Goal: Use online tool/utility: Utilize a website feature to perform a specific function

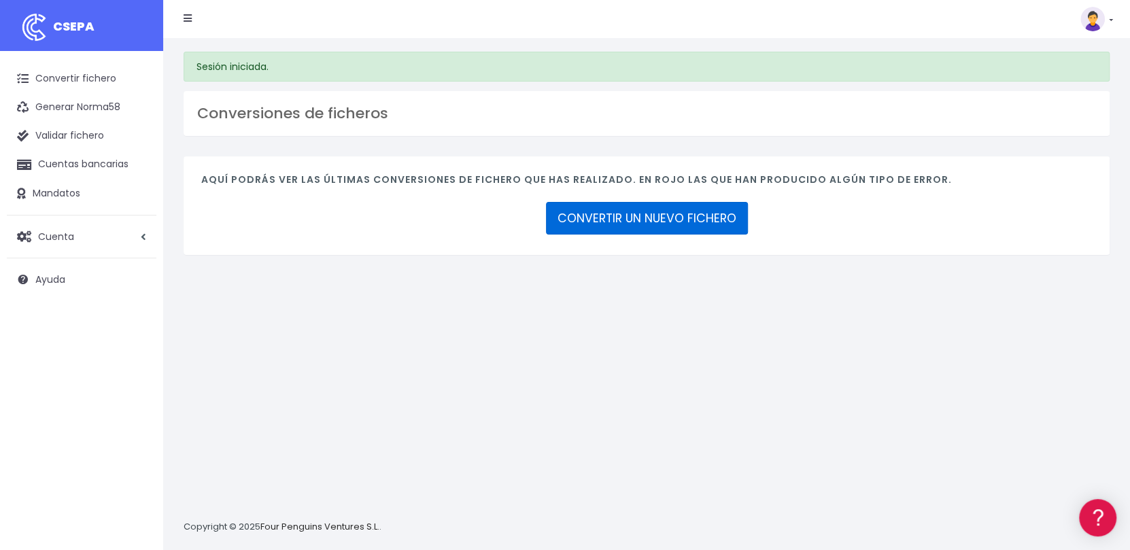
click at [648, 219] on link "CONVERTIR UN NUEVO FICHERO" at bounding box center [647, 218] width 202 height 33
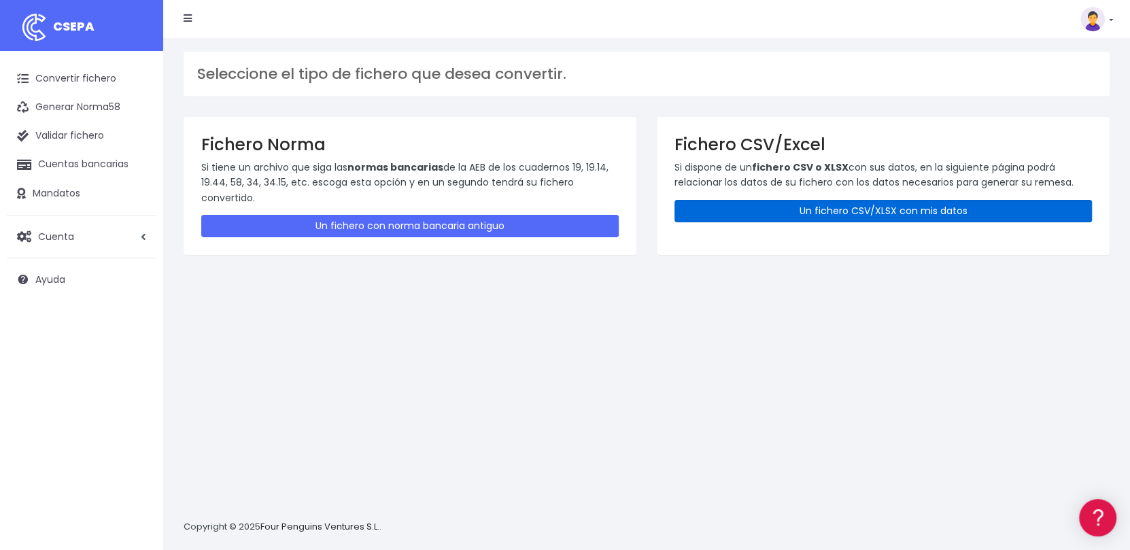
click at [793, 213] on link "Un fichero CSV/XLSX con mis datos" at bounding box center [884, 211] width 418 height 22
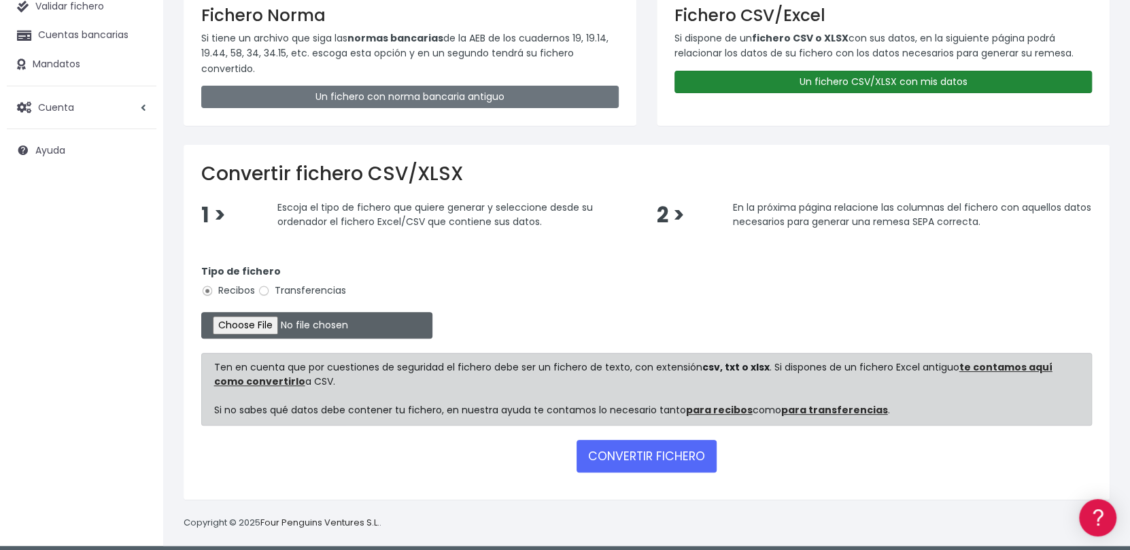
scroll to position [135, 0]
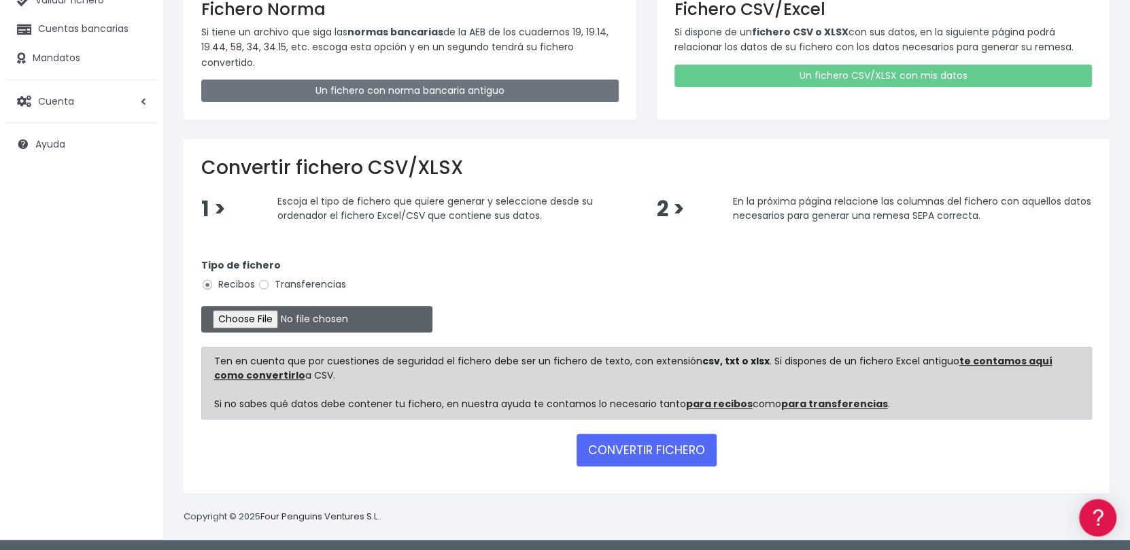
click at [283, 313] on input "file" at bounding box center [316, 319] width 231 height 27
type input "C:\fakepath\Remesa Gestion 17-09-25.xlsx"
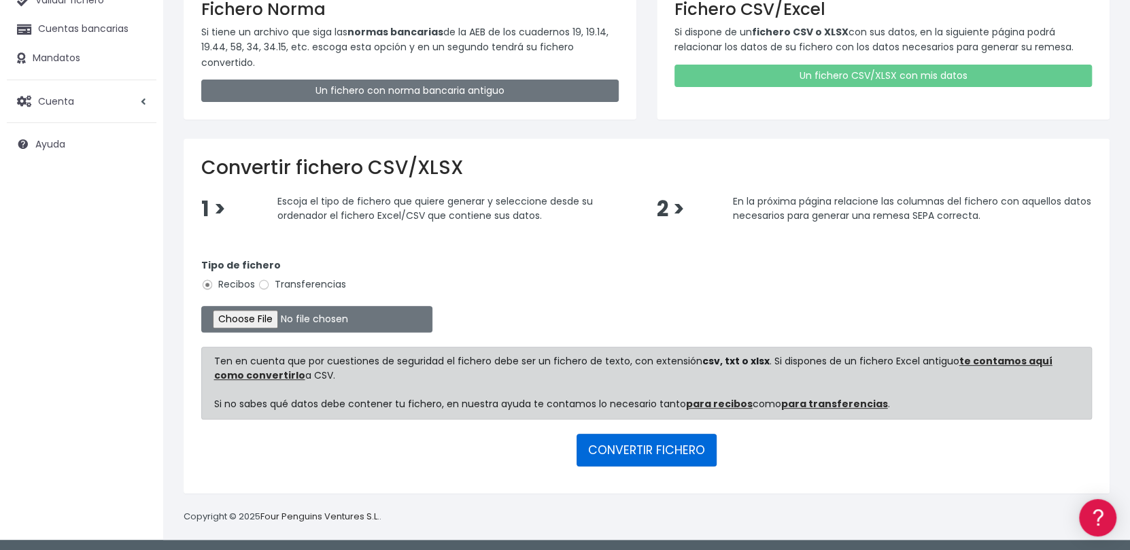
click at [634, 451] on button "CONVERTIR FICHERO" at bounding box center [647, 450] width 140 height 33
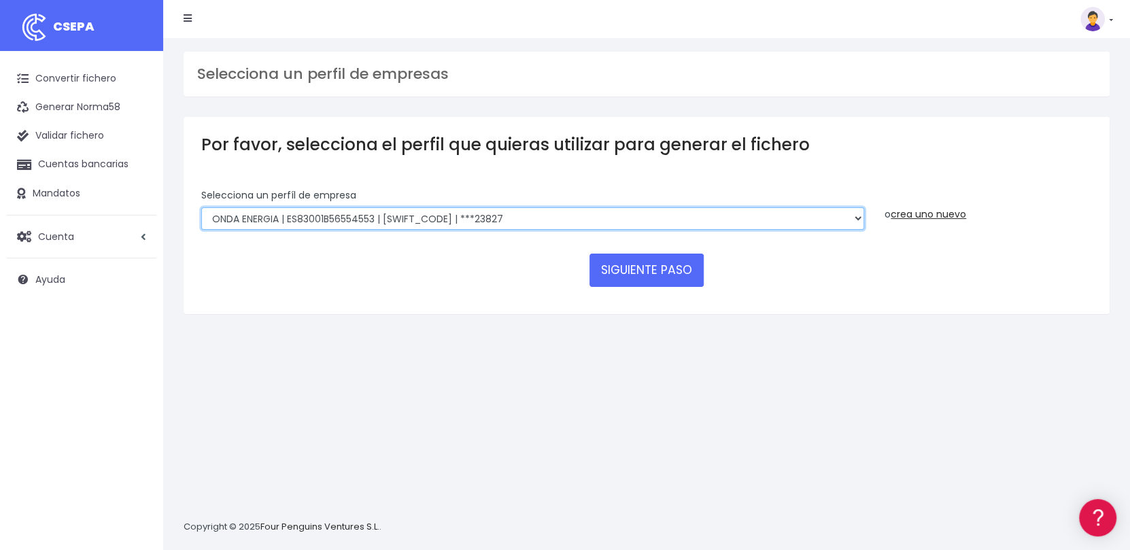
click at [639, 218] on select "ONDA ENERGIA | ES83001B56554553 | CCRIES2AXXX | ***23827 AICAVE | ES18001B19731…" at bounding box center [532, 218] width 663 height 23
select select "2848"
click at [201, 207] on select "ONDA ENERGIA | ES83001B56554553 | CCRIES2AXXX | ***23827 AICAVE | ES18001B19731…" at bounding box center [532, 218] width 663 height 23
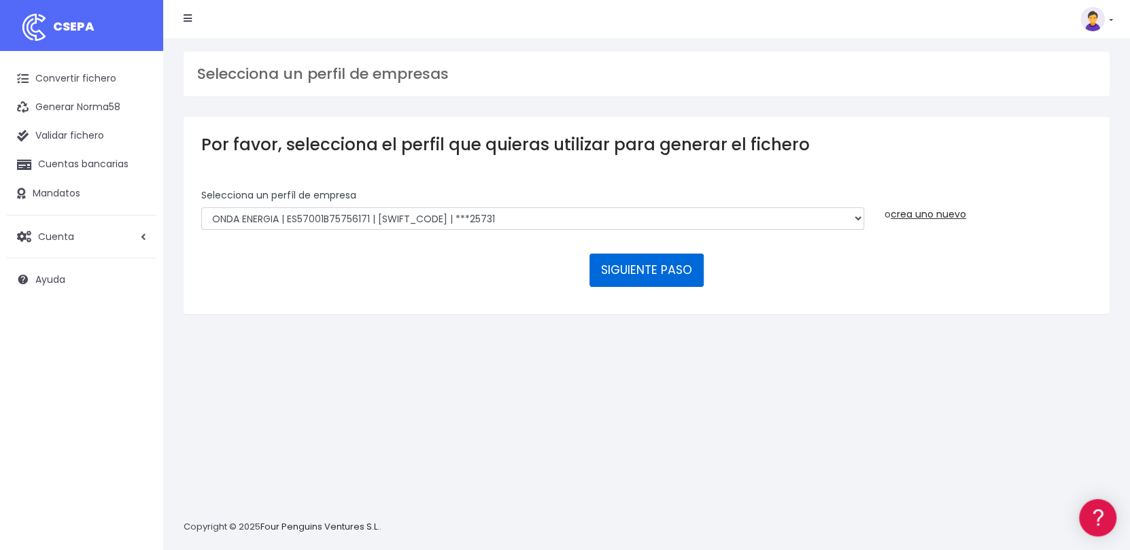
click at [640, 263] on button "SIGUIENTE PASO" at bounding box center [647, 270] width 114 height 33
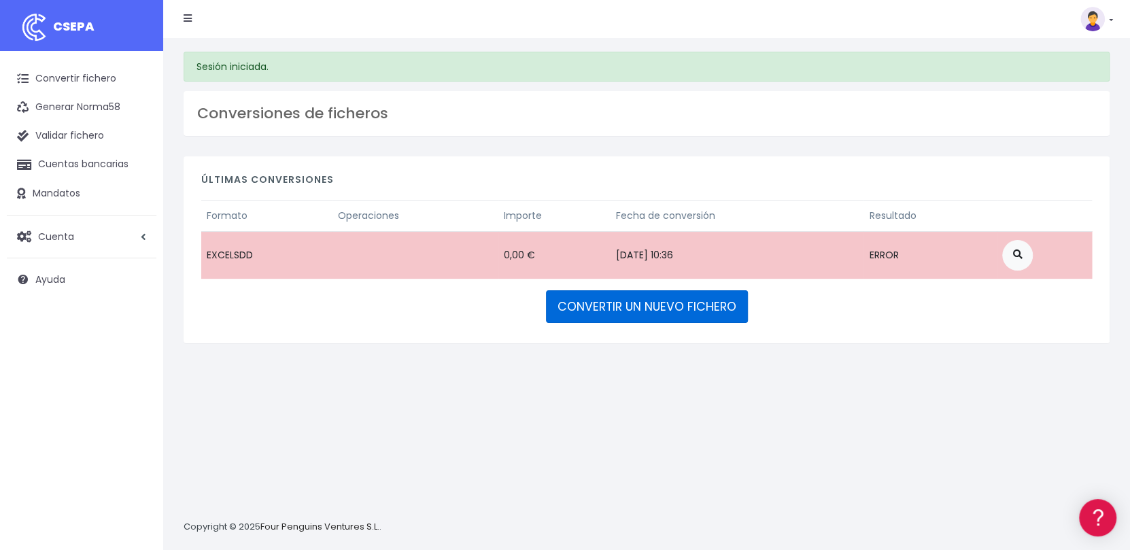
click at [648, 312] on link "CONVERTIR UN NUEVO FICHERO" at bounding box center [647, 306] width 202 height 33
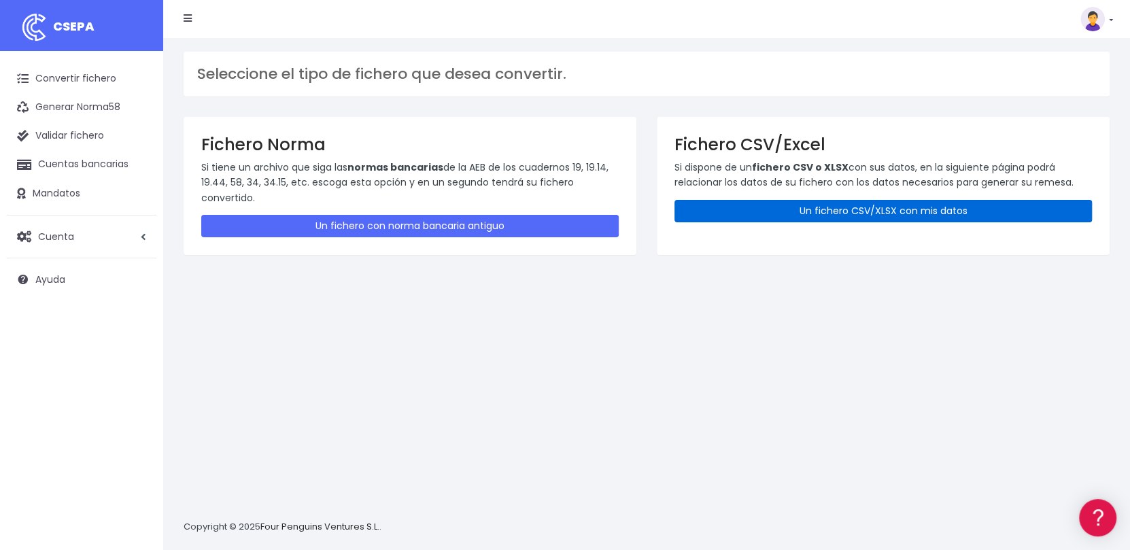
click at [846, 201] on link "Un fichero CSV/XLSX con mis datos" at bounding box center [884, 211] width 418 height 22
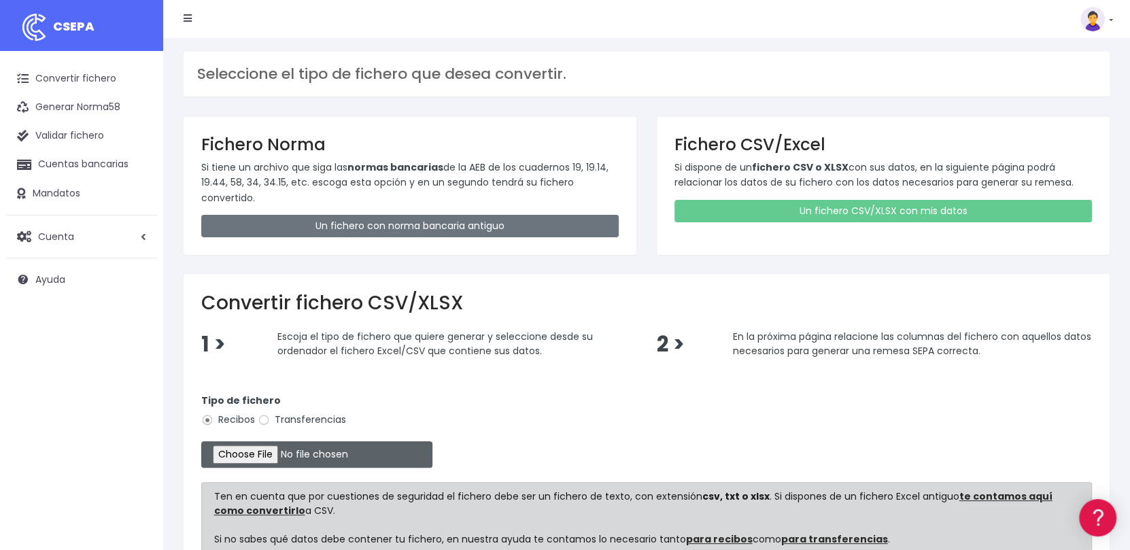
click at [279, 453] on input "file" at bounding box center [316, 454] width 231 height 27
type input "C:\fakepath\Remesa Gestion 17-09-25.xlsx"
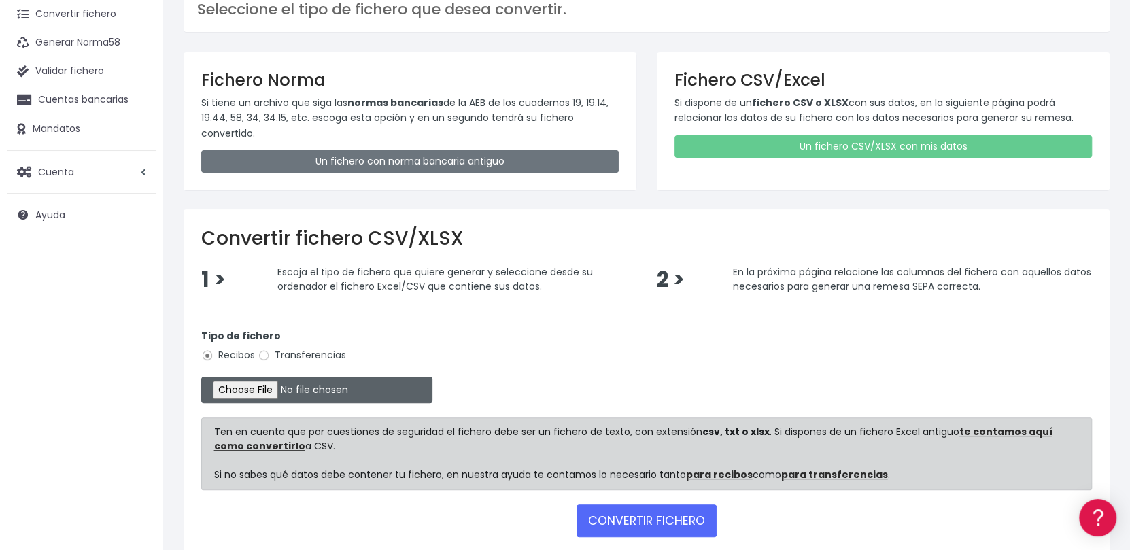
scroll to position [136, 0]
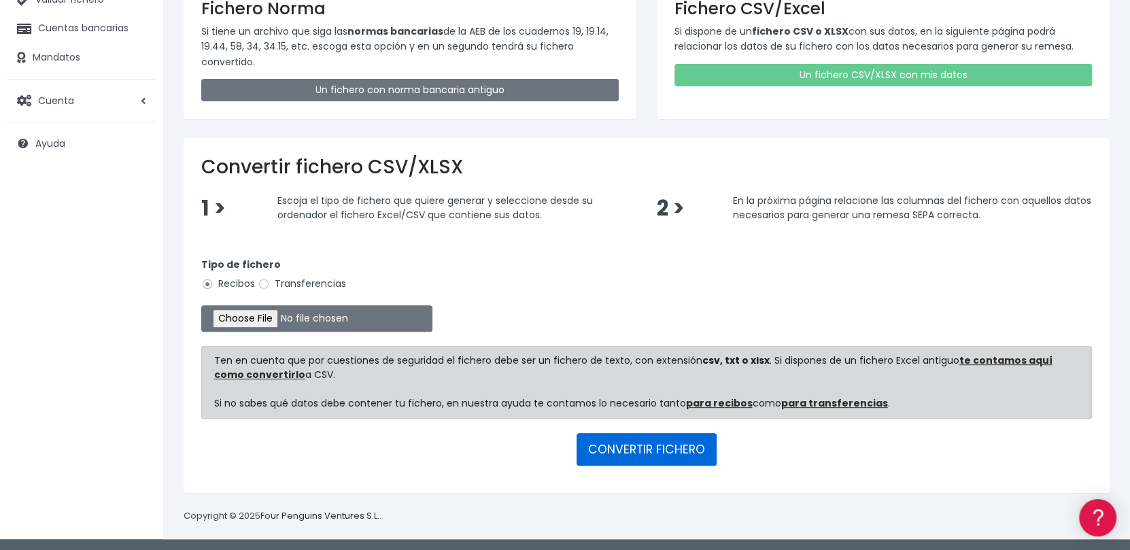
click at [624, 446] on button "CONVERTIR FICHERO" at bounding box center [647, 449] width 140 height 33
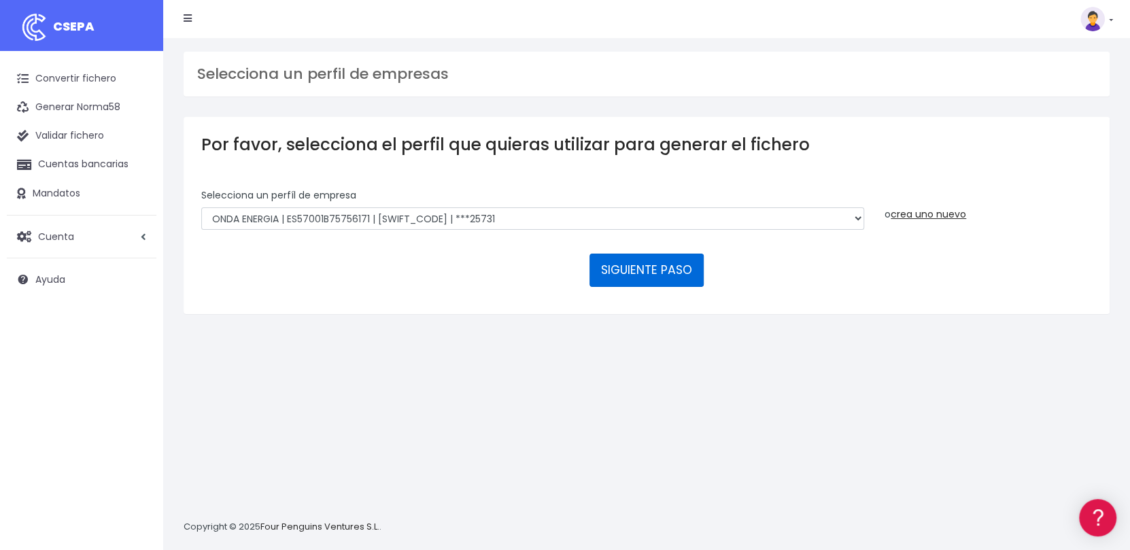
click at [637, 267] on button "SIGUIENTE PASO" at bounding box center [647, 270] width 114 height 33
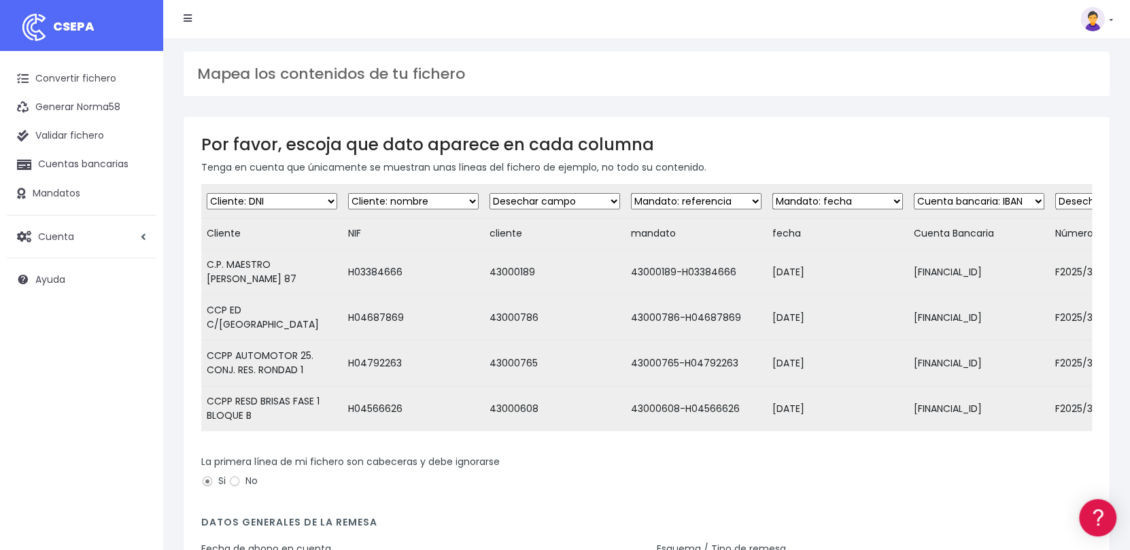
click at [331, 197] on select "Desechar campo Cliente: nombre Cliente: DNI Cliente: Email Cliente: Dirección C…" at bounding box center [272, 201] width 131 height 16
select select "debtor"
click at [207, 193] on select "Desechar campo Cliente: nombre Cliente: DNI Cliente: Email Cliente: Dirección C…" at bounding box center [272, 201] width 131 height 16
click at [441, 202] on select "Desechar campo Cliente: nombre Cliente: DNI Cliente: Email Cliente: Dirección C…" at bounding box center [413, 201] width 131 height 16
select select "taxid"
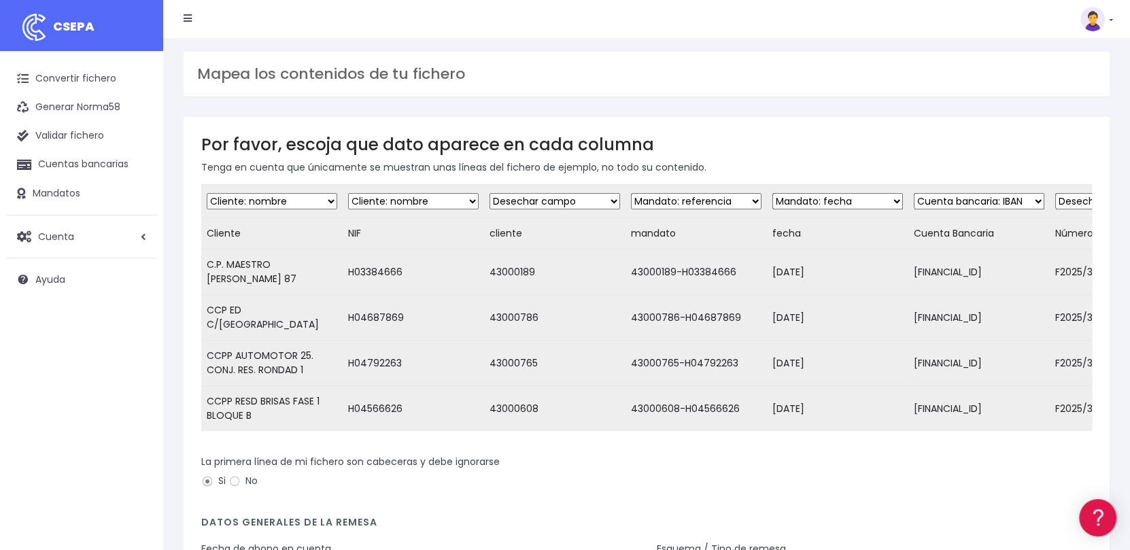
click at [348, 193] on select "Desechar campo Cliente: nombre Cliente: DNI Cliente: Email Cliente: Dirección C…" at bounding box center [413, 201] width 131 height 16
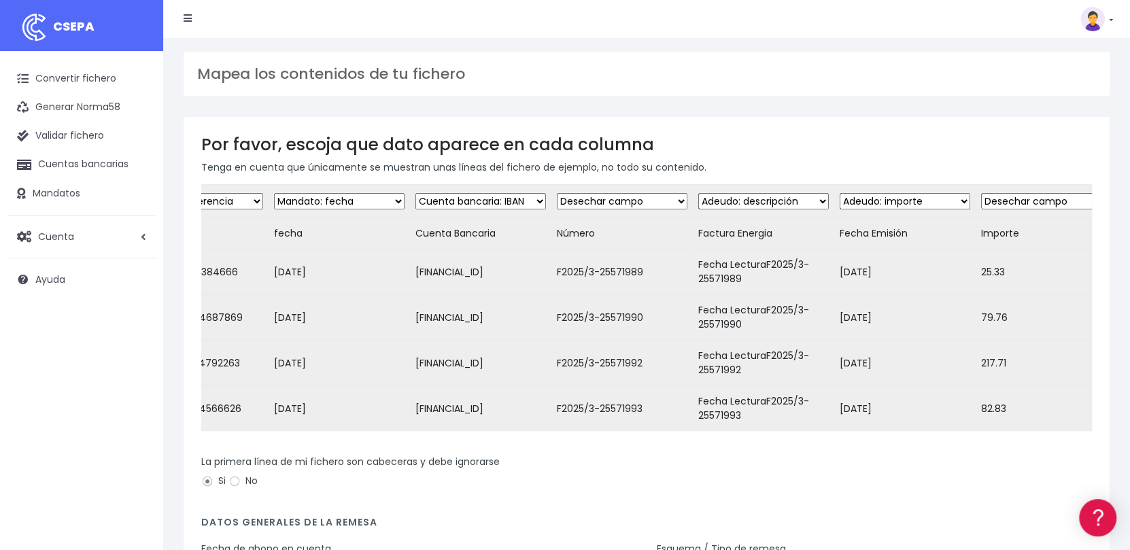
scroll to position [0, 530]
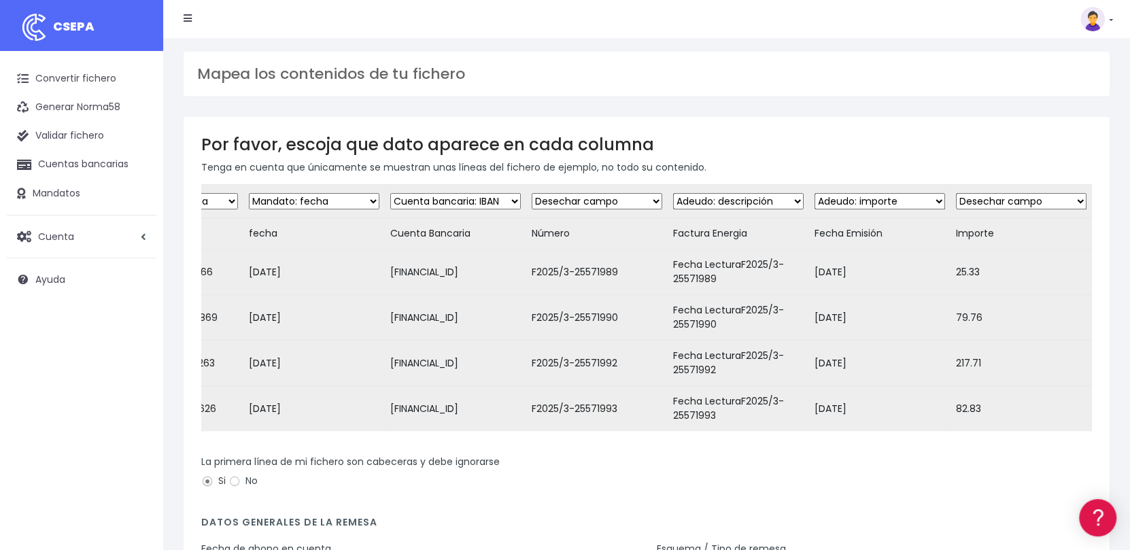
click at [906, 201] on select "Desechar campo Cliente: nombre Cliente: DNI Cliente: Email Cliente: Dirección C…" at bounding box center [880, 201] width 131 height 16
select select "dismiss"
click at [815, 193] on select "Desechar campo Cliente: nombre Cliente: DNI Cliente: Email Cliente: Dirección C…" at bounding box center [880, 201] width 131 height 16
click at [1038, 202] on select "Desechar campo Cliente: nombre Cliente: DNI Cliente: Email Cliente: Dirección C…" at bounding box center [1021, 201] width 131 height 16
select select "amount"
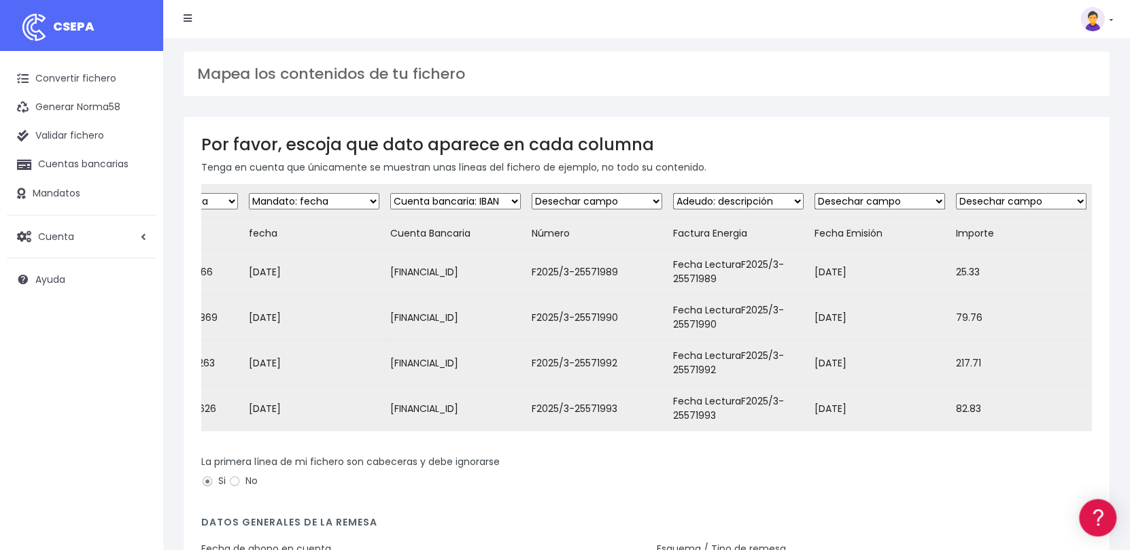
click at [956, 193] on select "Desechar campo Cliente: nombre Cliente: DNI Cliente: Email Cliente: Dirección C…" at bounding box center [1021, 201] width 131 height 16
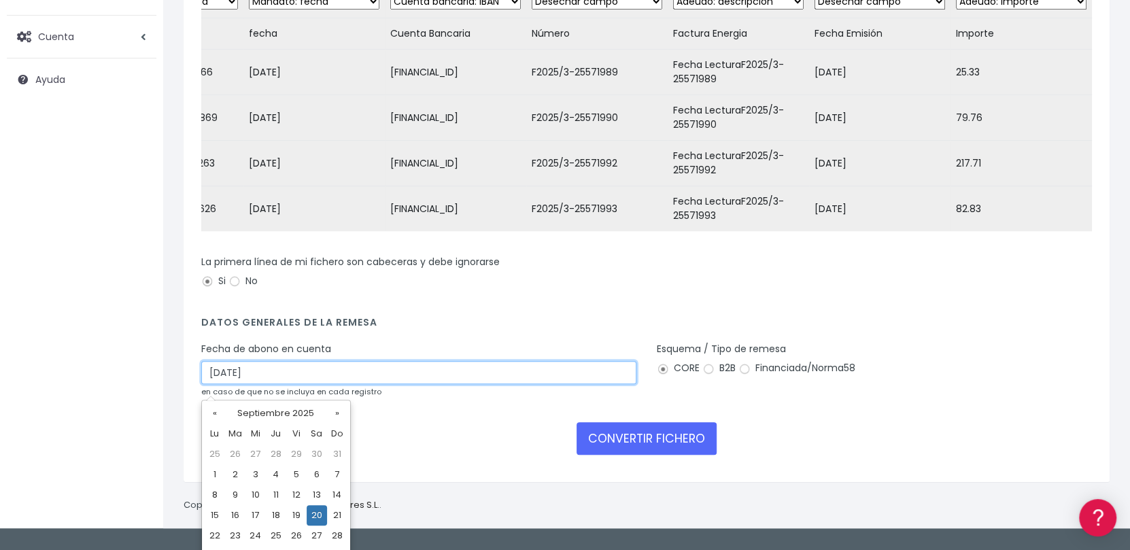
click at [450, 384] on input "[DATE]" at bounding box center [418, 372] width 435 height 23
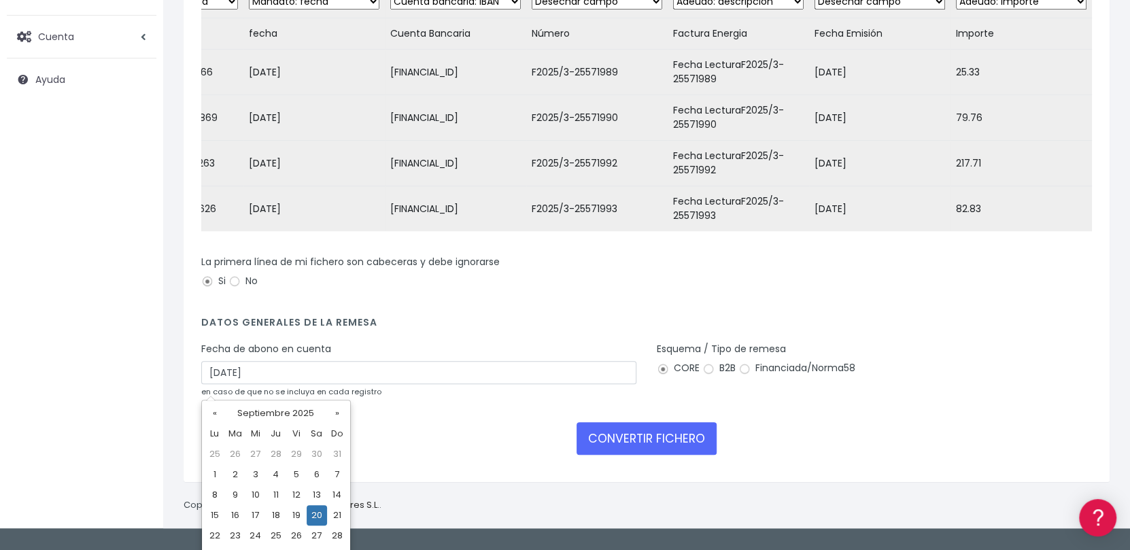
click at [275, 517] on td "18" at bounding box center [276, 515] width 20 height 20
type input "[DATE]"
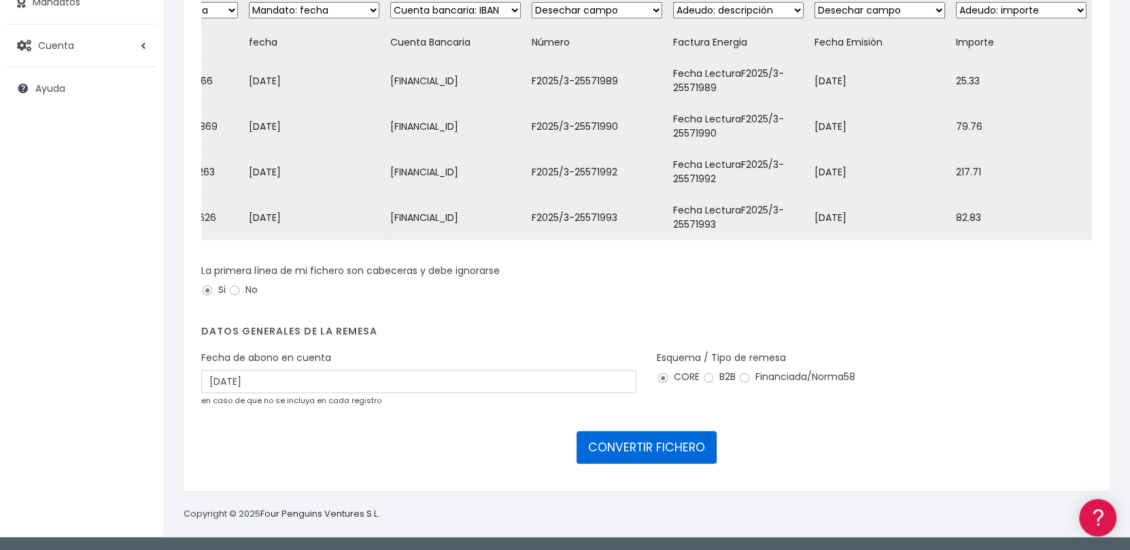
click at [680, 449] on button "CONVERTIR FICHERO" at bounding box center [647, 447] width 140 height 33
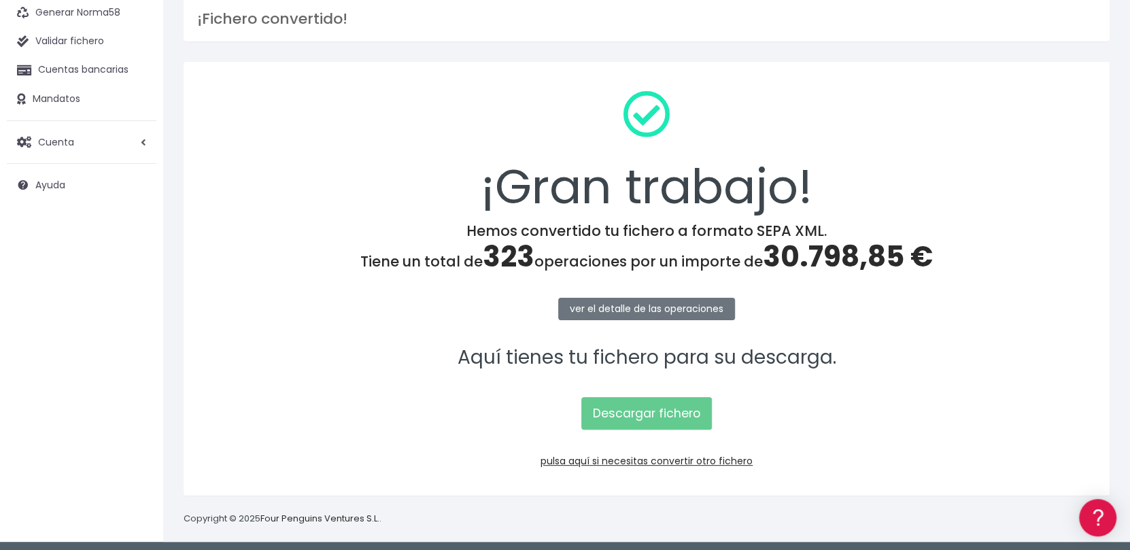
scroll to position [98, 0]
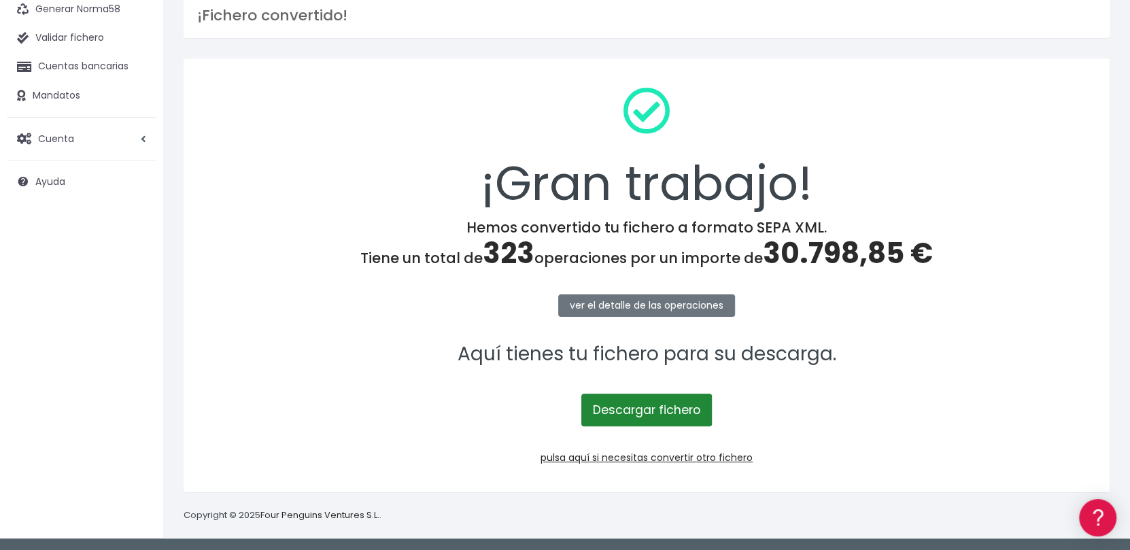
click at [676, 415] on link "Descargar fichero" at bounding box center [646, 410] width 131 height 33
click at [589, 458] on link "pulsa aquí si necesitas convertir otro fichero" at bounding box center [647, 458] width 212 height 14
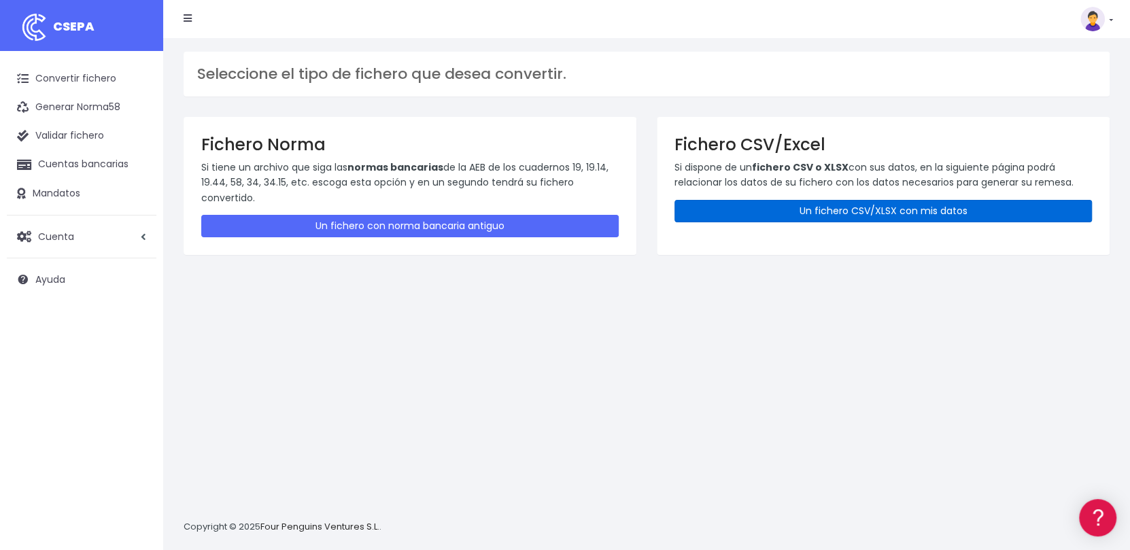
click at [919, 211] on link "Un fichero CSV/XLSX con mis datos" at bounding box center [884, 211] width 418 height 22
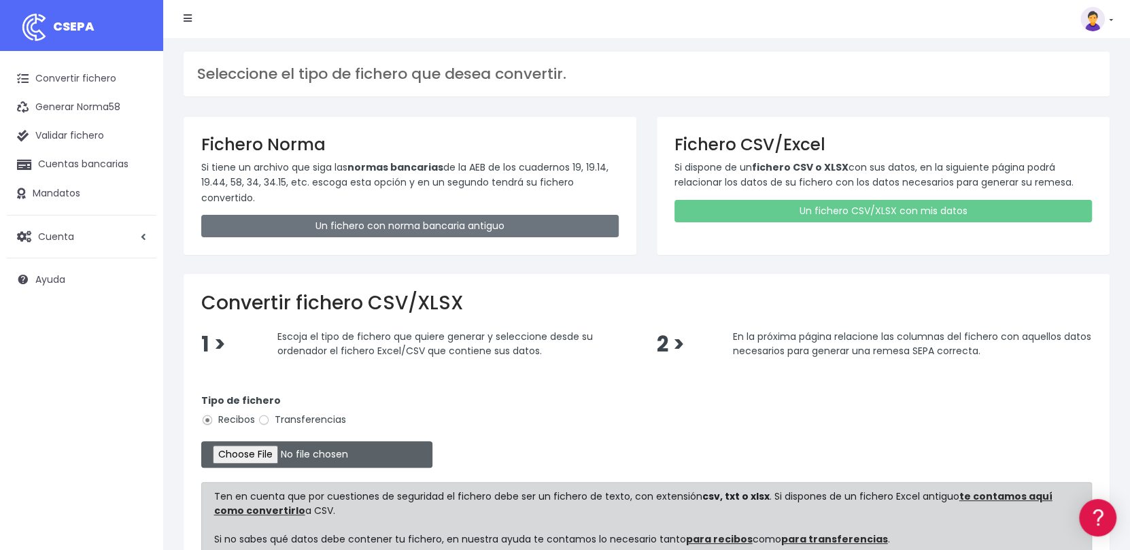
click at [281, 453] on input "file" at bounding box center [316, 454] width 231 height 27
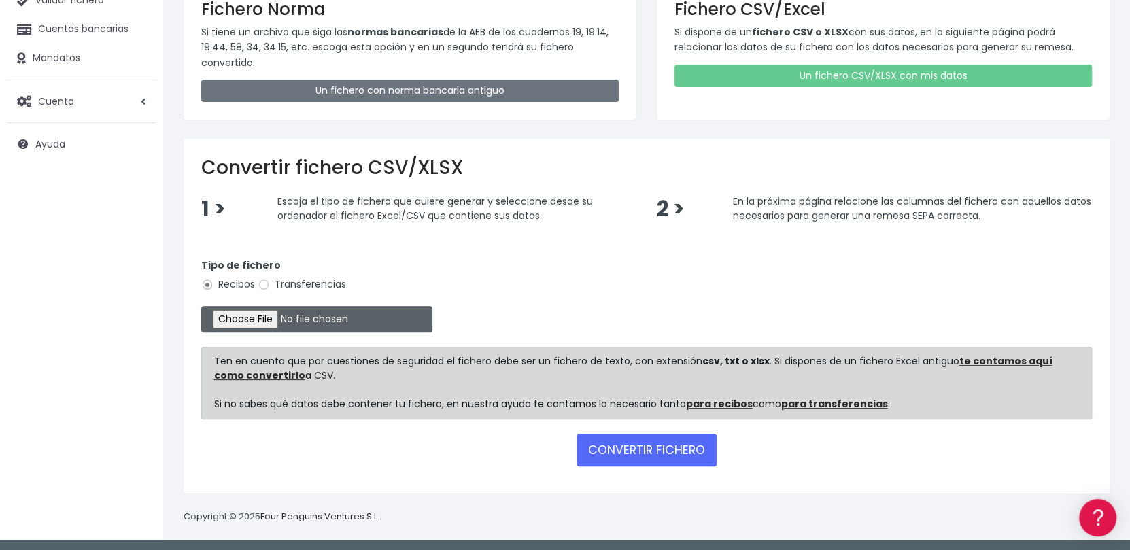
scroll to position [136, 0]
type input "C:\fakepath\Remesa Jocarfe 17-09-25.xlsx"
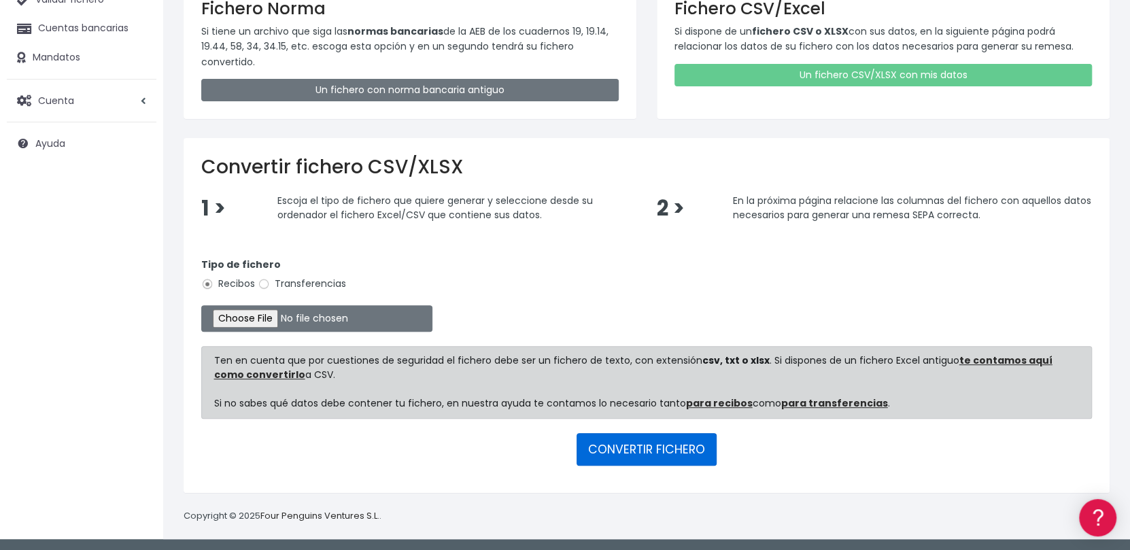
click at [660, 455] on button "CONVERTIR FICHERO" at bounding box center [647, 449] width 140 height 33
click at [638, 449] on button "CONVERTIR FICHERO" at bounding box center [647, 449] width 140 height 33
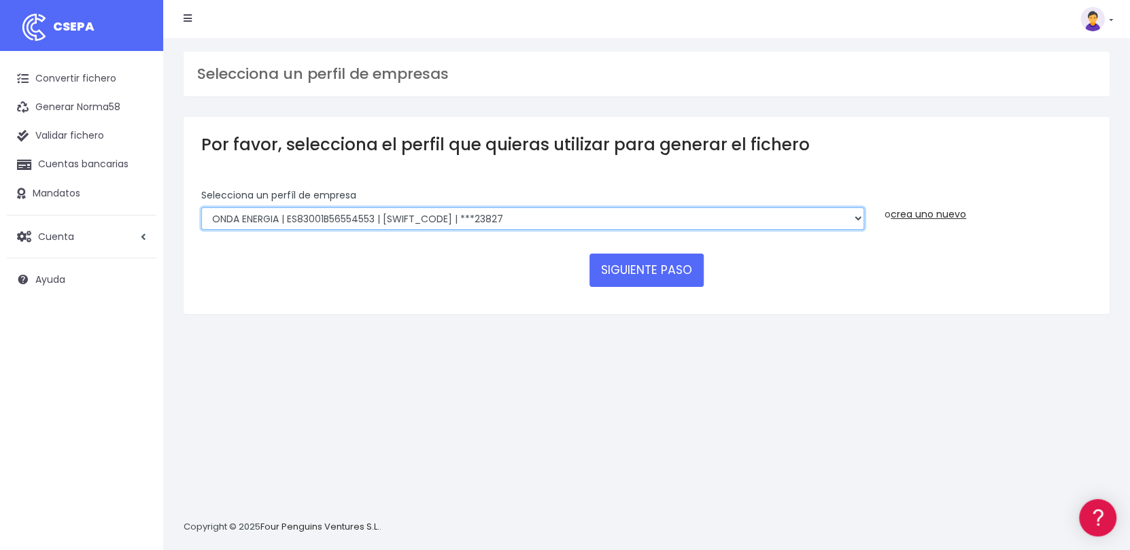
click at [558, 216] on select "ONDA ENERGIA | ES83001B56554553 | [SWIFT_CODE] | ***23827 AICAVE | ES18001B1973…" at bounding box center [532, 218] width 663 height 23
click at [201, 207] on select "ONDA ENERGIA | ES83001B56554553 | [SWIFT_CODE] | ***23827 AICAVE | ES18001B1973…" at bounding box center [532, 218] width 663 height 23
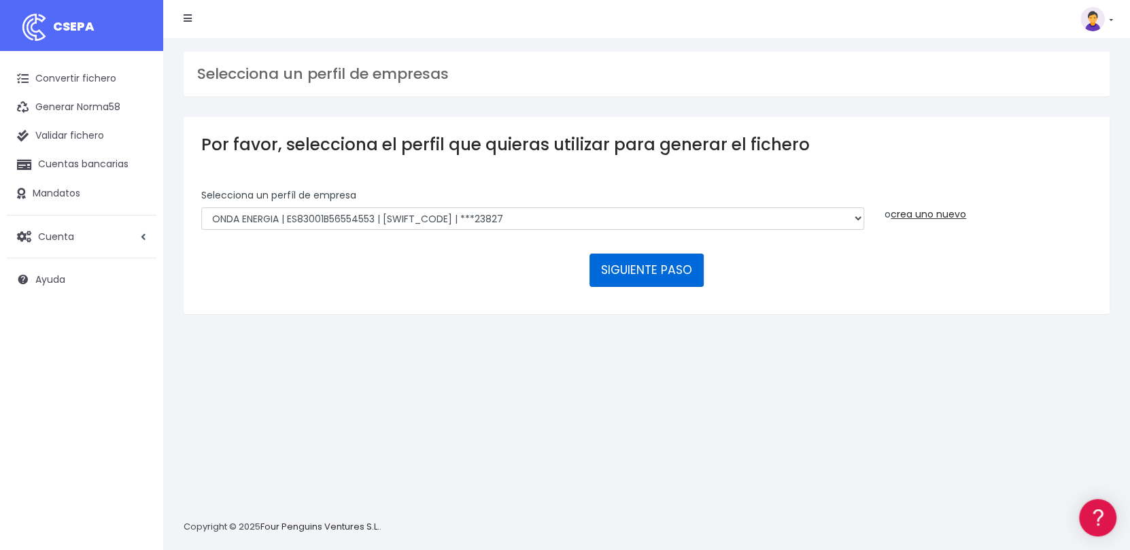
click at [636, 273] on button "SIGUIENTE PASO" at bounding box center [647, 270] width 114 height 33
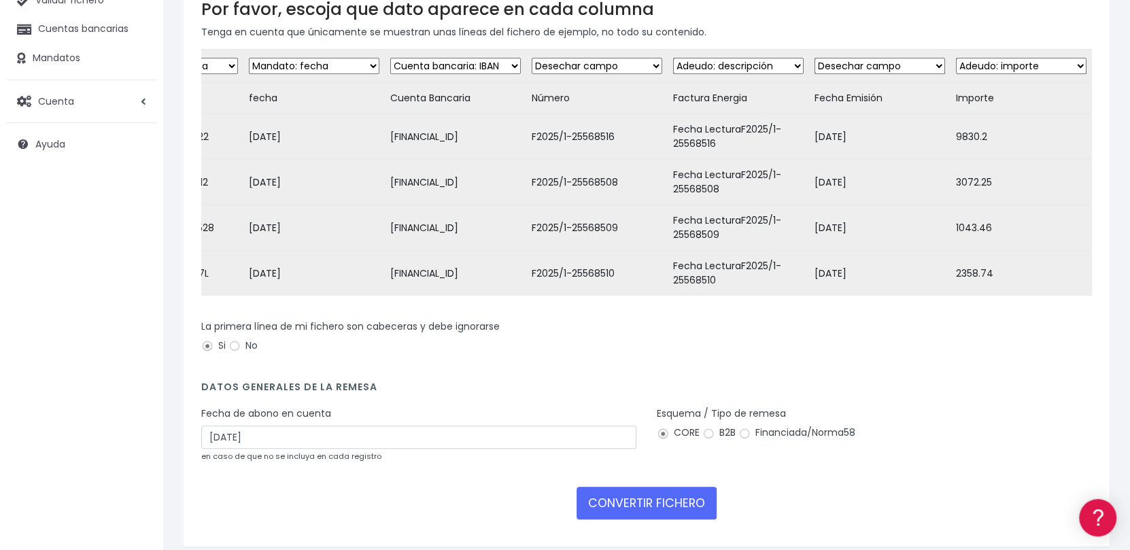
scroll to position [200, 0]
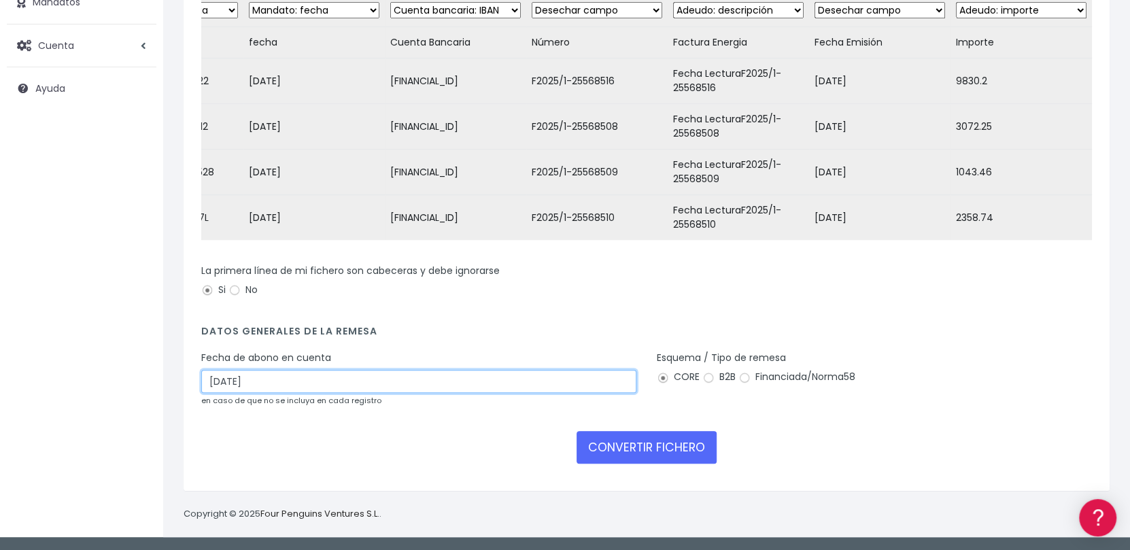
click at [526, 384] on input "[DATE]" at bounding box center [418, 381] width 435 height 23
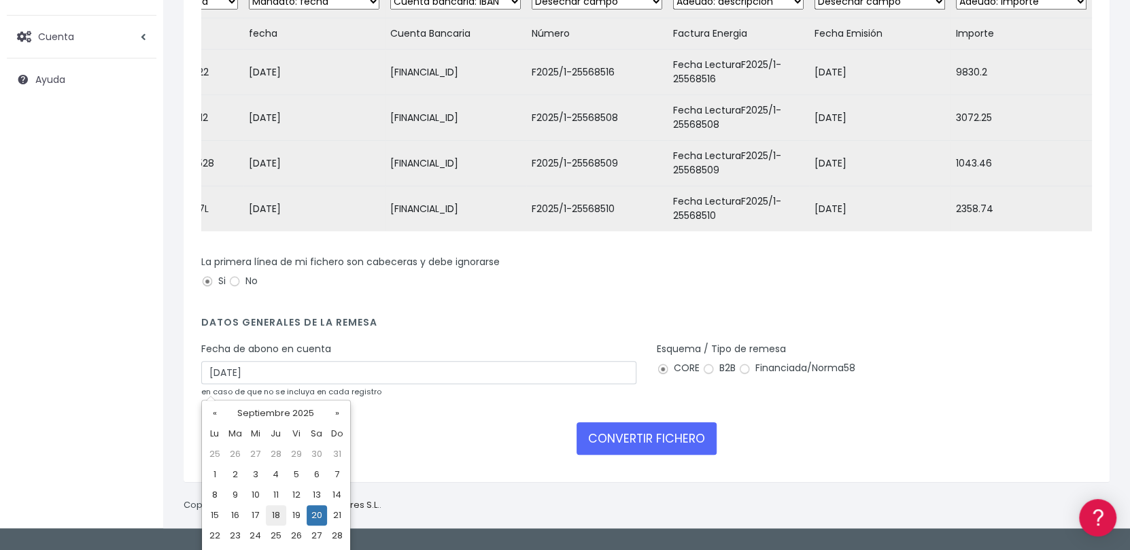
click at [275, 515] on td "18" at bounding box center [276, 515] width 20 height 20
type input "18/09/2025"
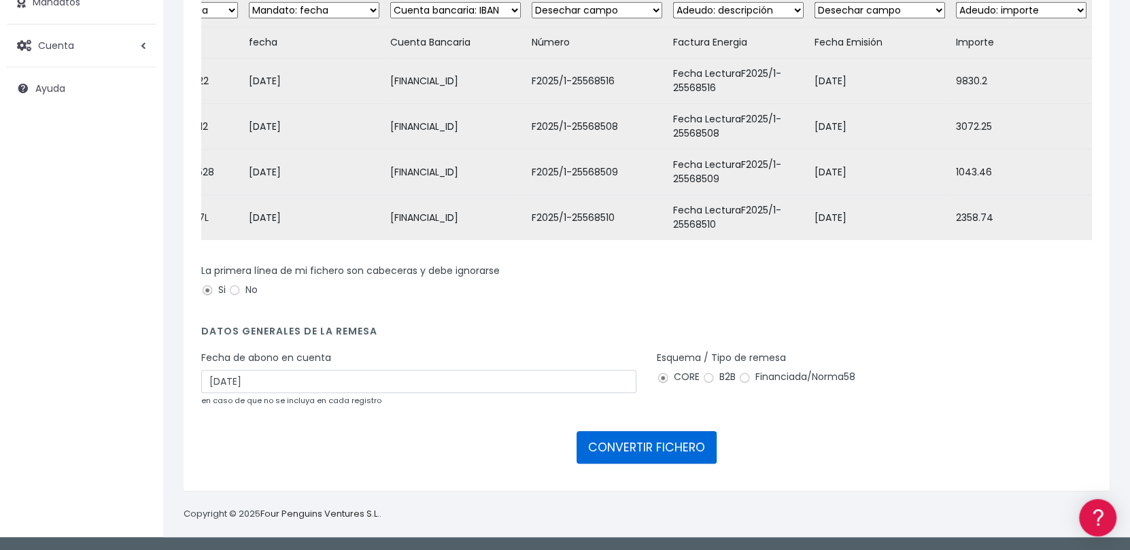
click at [653, 454] on button "CONVERTIR FICHERO" at bounding box center [647, 447] width 140 height 33
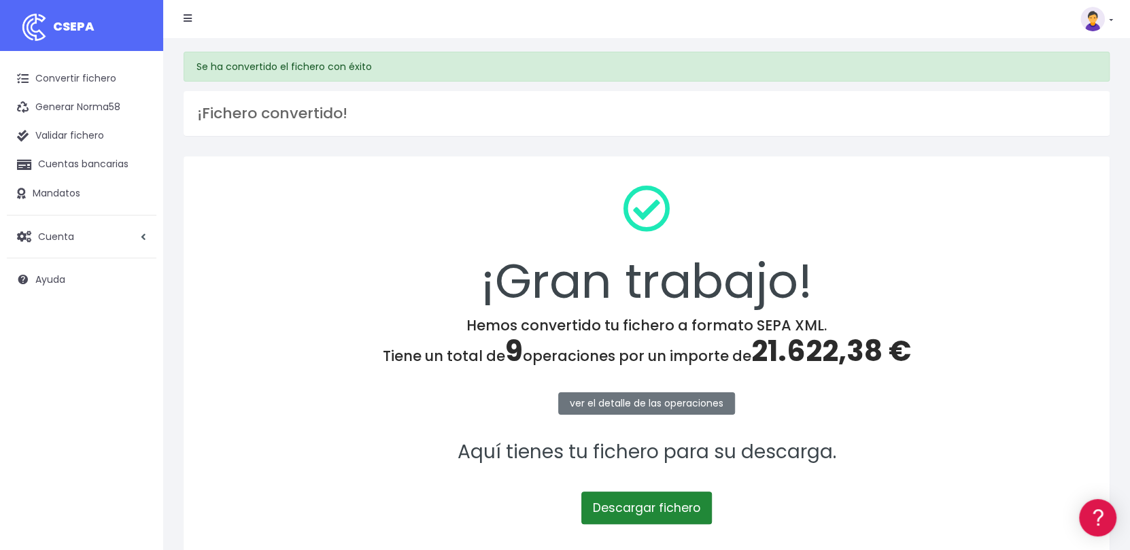
click at [624, 507] on link "Descargar fichero" at bounding box center [646, 508] width 131 height 33
